Goal: Check status: Check status

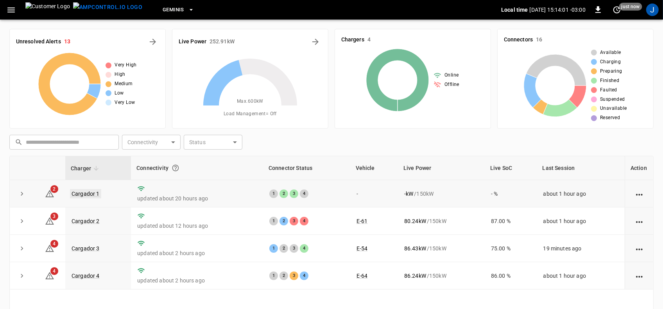
click at [95, 191] on link "Cargador 1" at bounding box center [85, 193] width 31 height 9
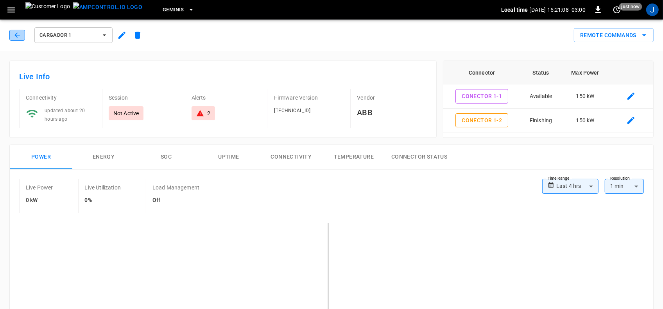
click at [15, 33] on icon "button" at bounding box center [17, 35] width 8 height 8
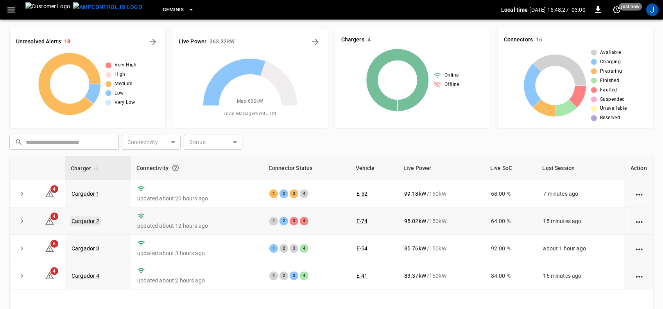
click at [89, 223] on link "Cargador 2" at bounding box center [85, 220] width 31 height 9
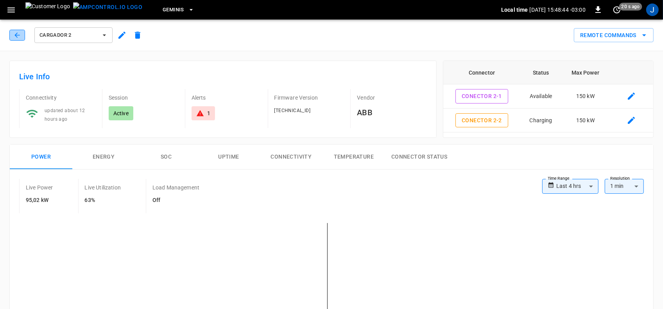
click at [20, 34] on icon "button" at bounding box center [17, 35] width 8 height 8
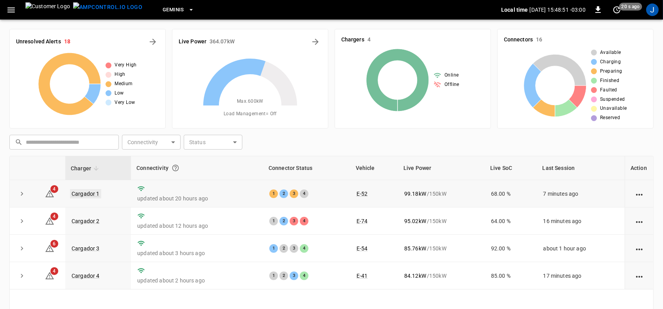
click at [83, 194] on link "Cargador 1" at bounding box center [85, 193] width 31 height 9
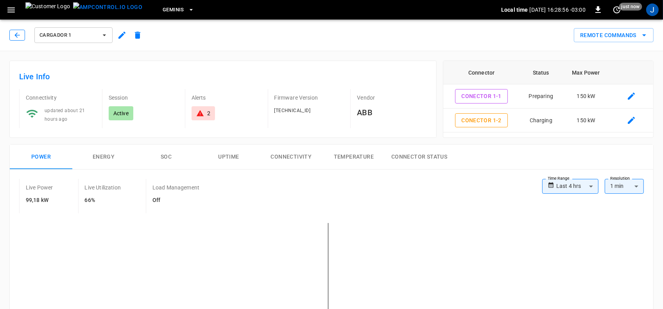
click at [20, 34] on icon "button" at bounding box center [17, 35] width 8 height 8
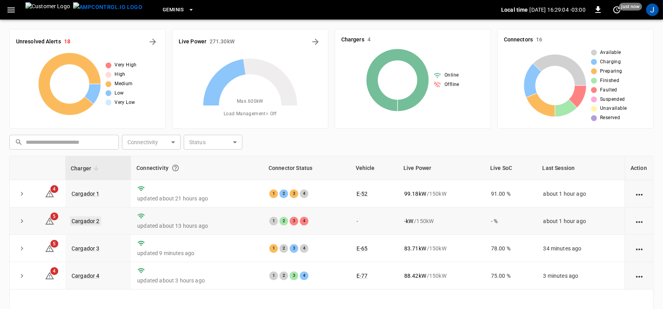
click at [84, 221] on link "Cargador 2" at bounding box center [85, 220] width 31 height 9
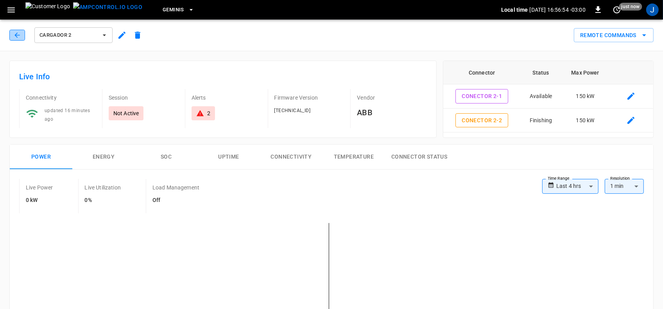
click at [13, 36] on icon "button" at bounding box center [17, 35] width 8 height 8
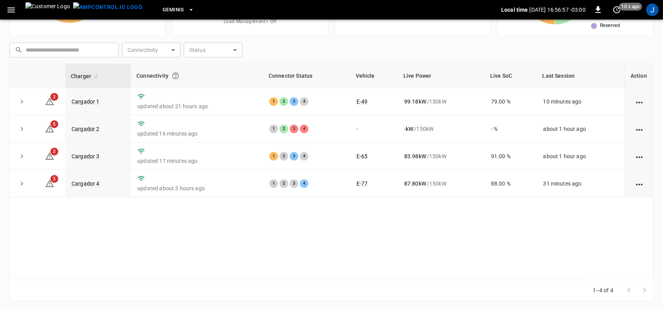
scroll to position [93, 0]
click at [88, 100] on link "Cargador 1" at bounding box center [85, 100] width 31 height 9
